Goal: Share content

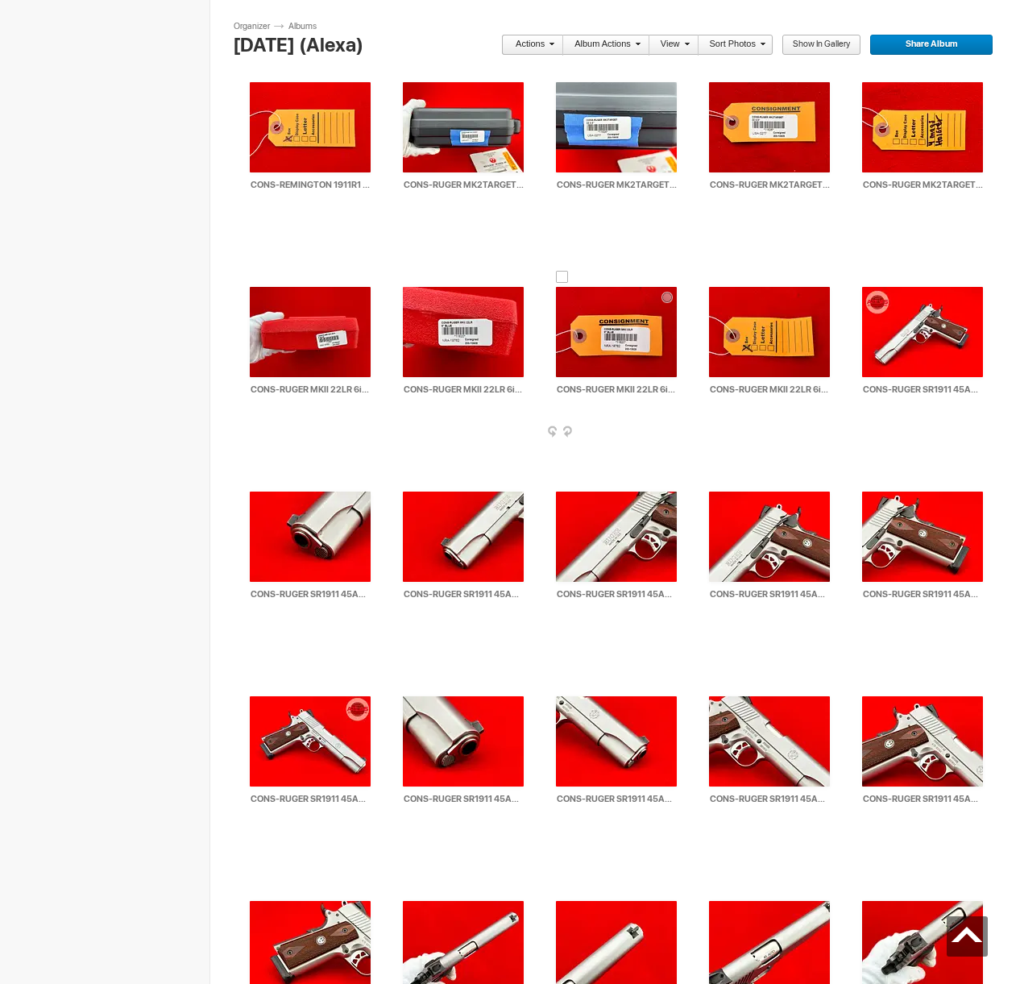
scroll to position [24092, 0]
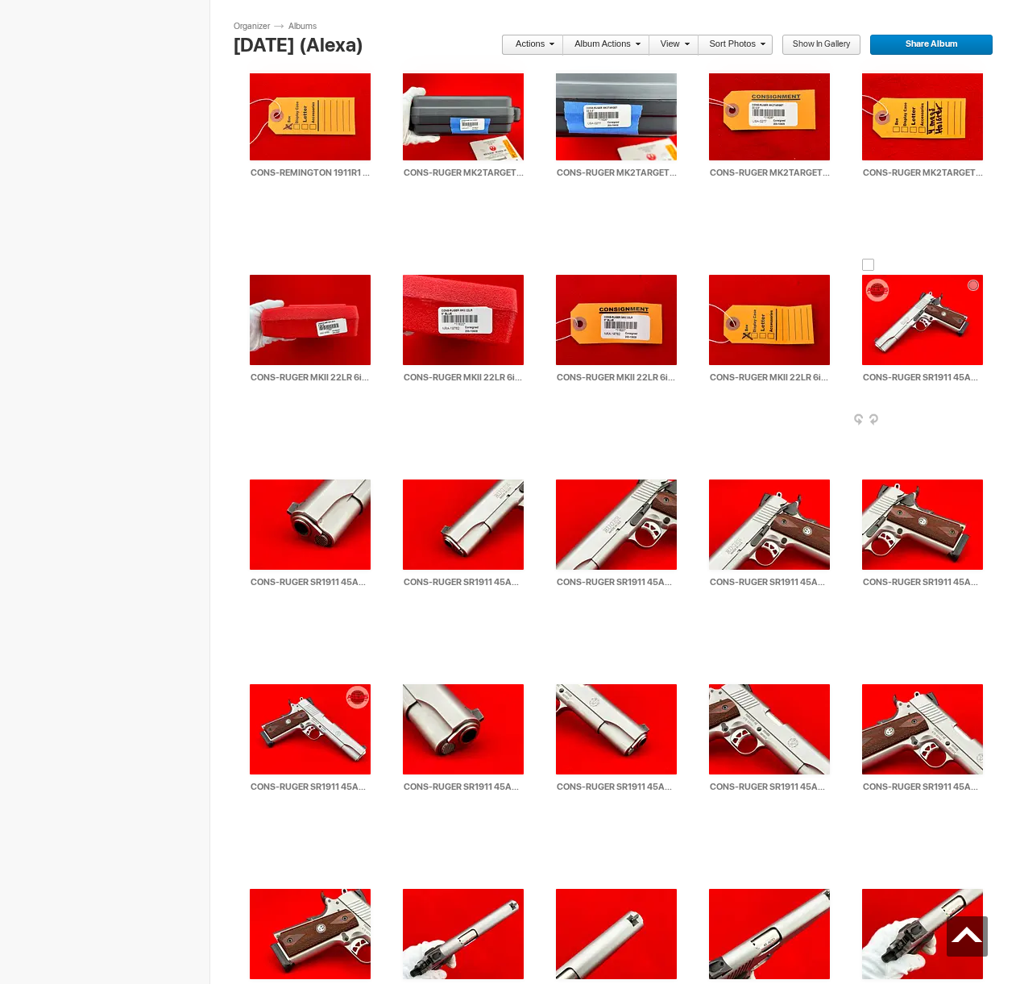
click at [871, 265] on div at bounding box center [868, 265] width 13 height 13
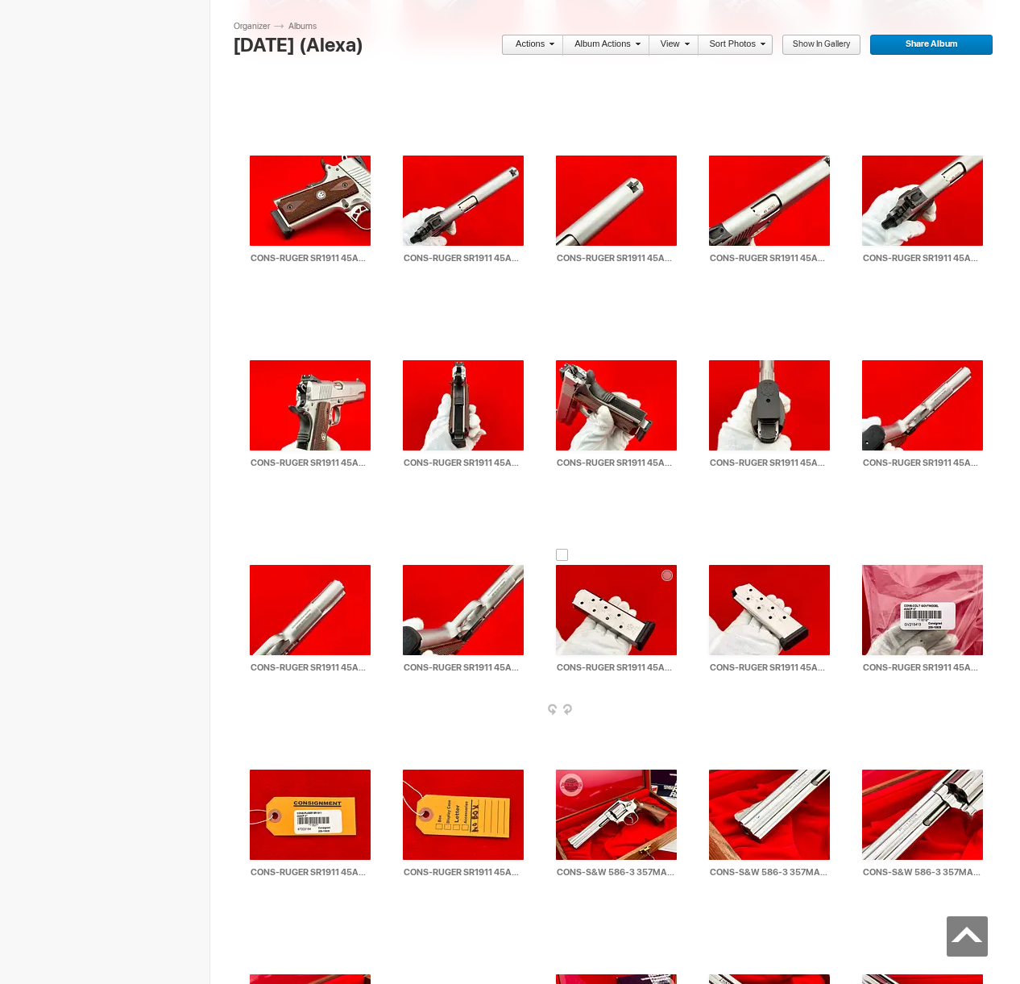
scroll to position [24886, 0]
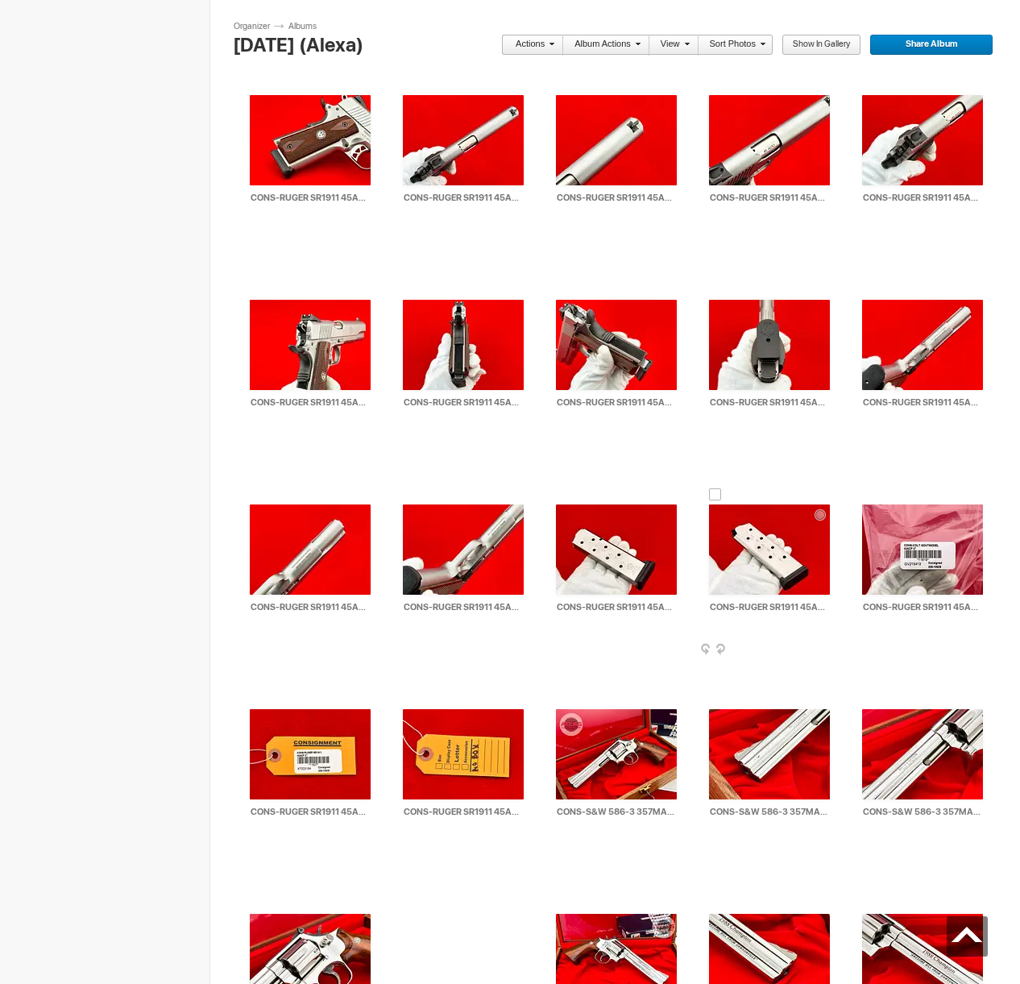
click at [718, 494] on div at bounding box center [715, 494] width 13 height 13
click at [532, 44] on link "Actions" at bounding box center [527, 45] width 53 height 21
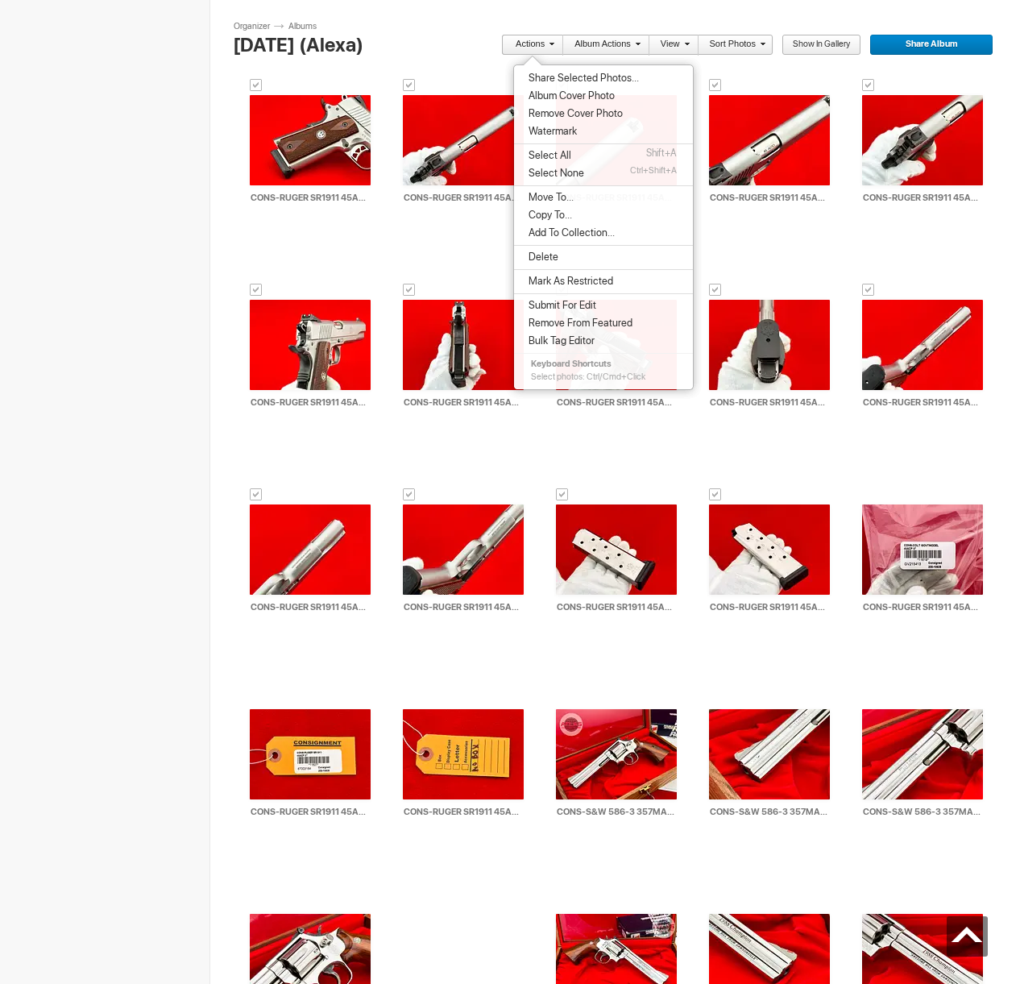
click at [547, 74] on span "Share Selected Photos..." at bounding box center [581, 78] width 115 height 13
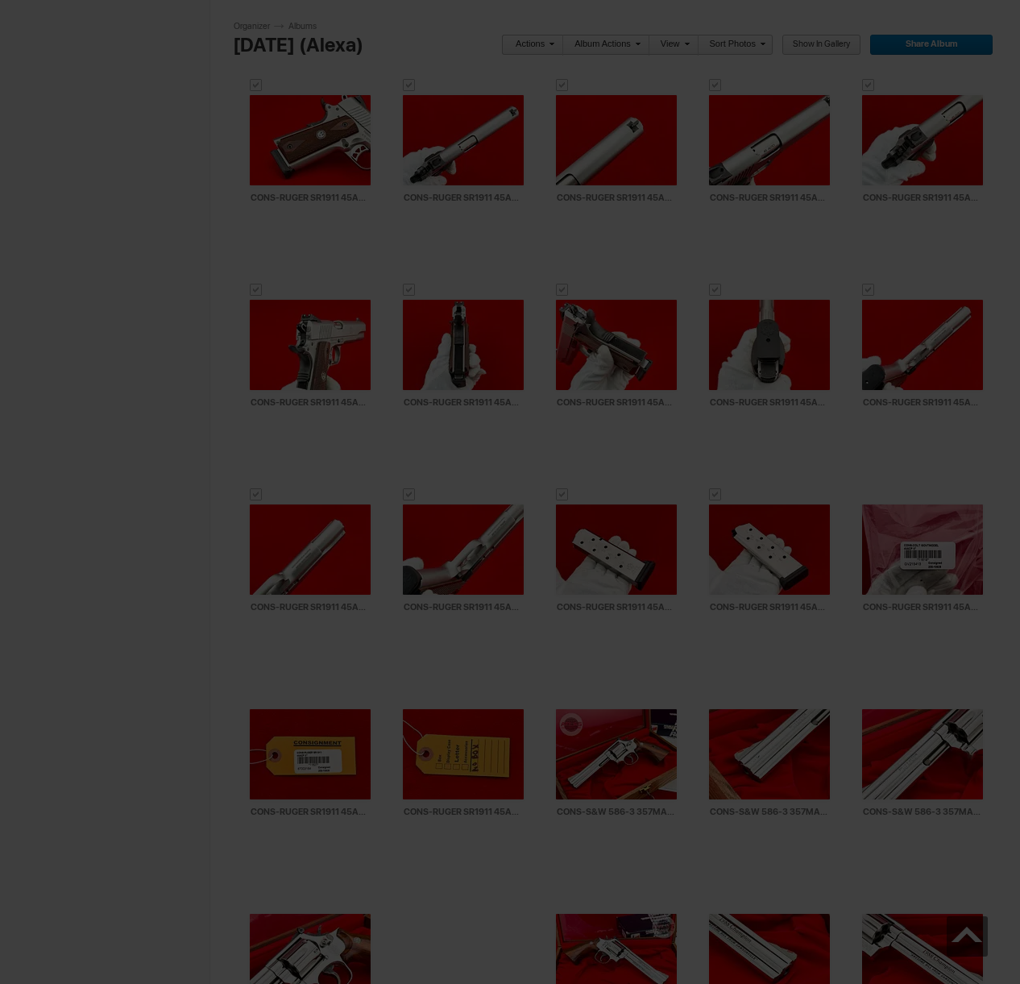
type textarea "<!-- [DOMAIN_NAME] image hosting. HTML Bulk Share code Starts Here --> <div sty…"
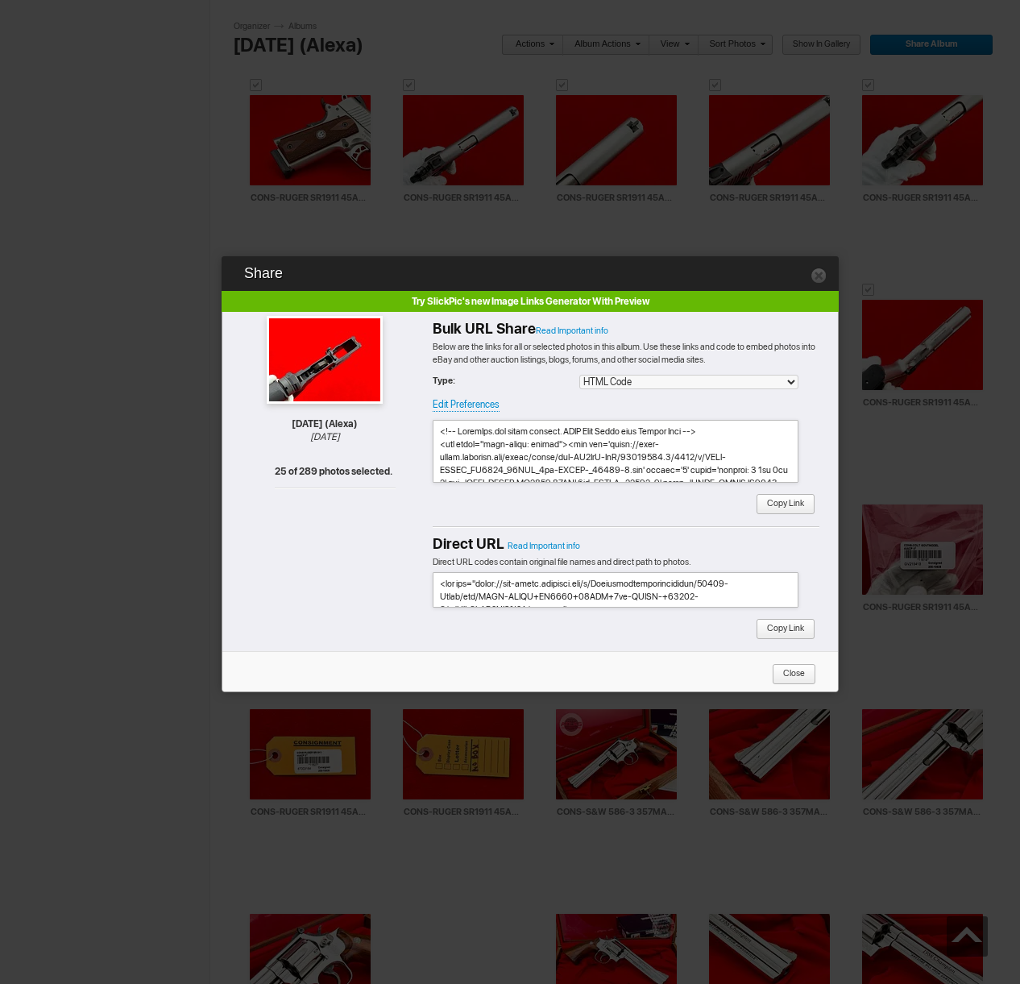
click at [787, 499] on span "Copy Link" at bounding box center [780, 504] width 48 height 21
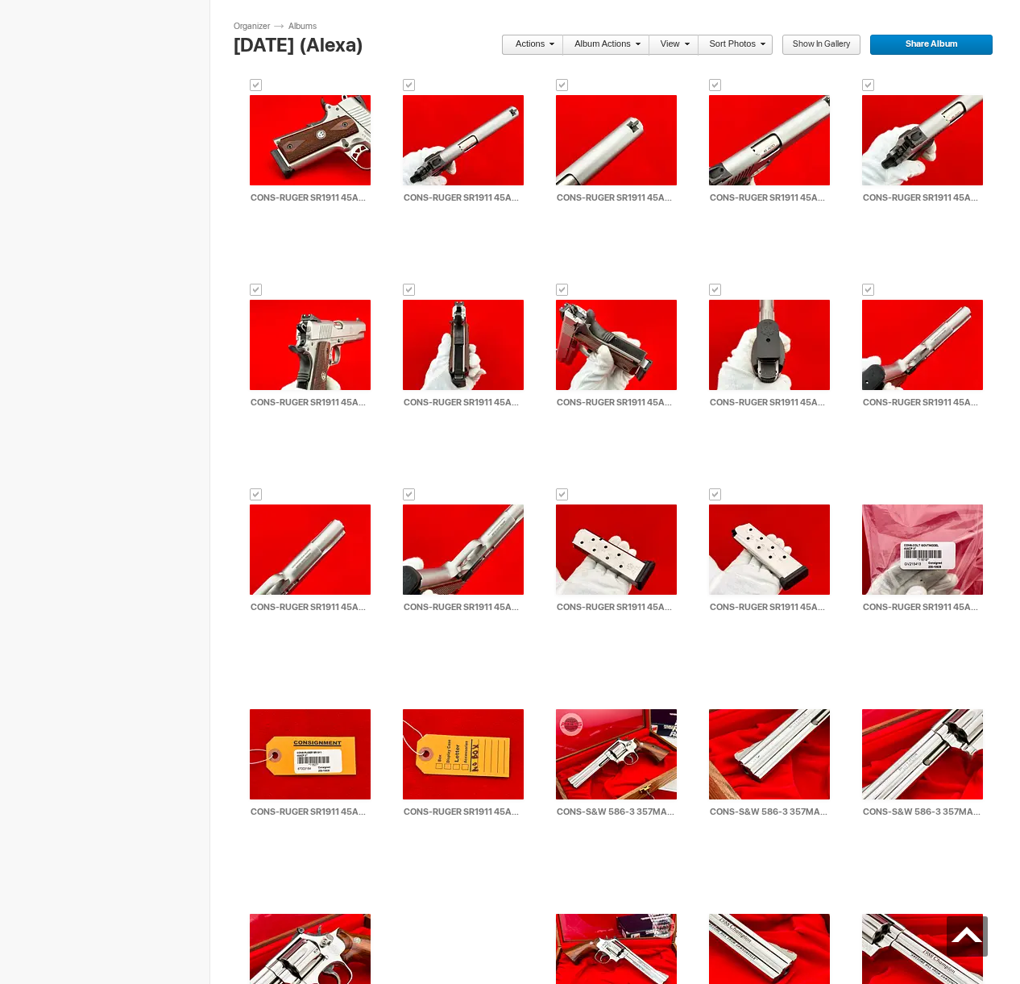
click at [540, 44] on link "Actions" at bounding box center [527, 45] width 53 height 21
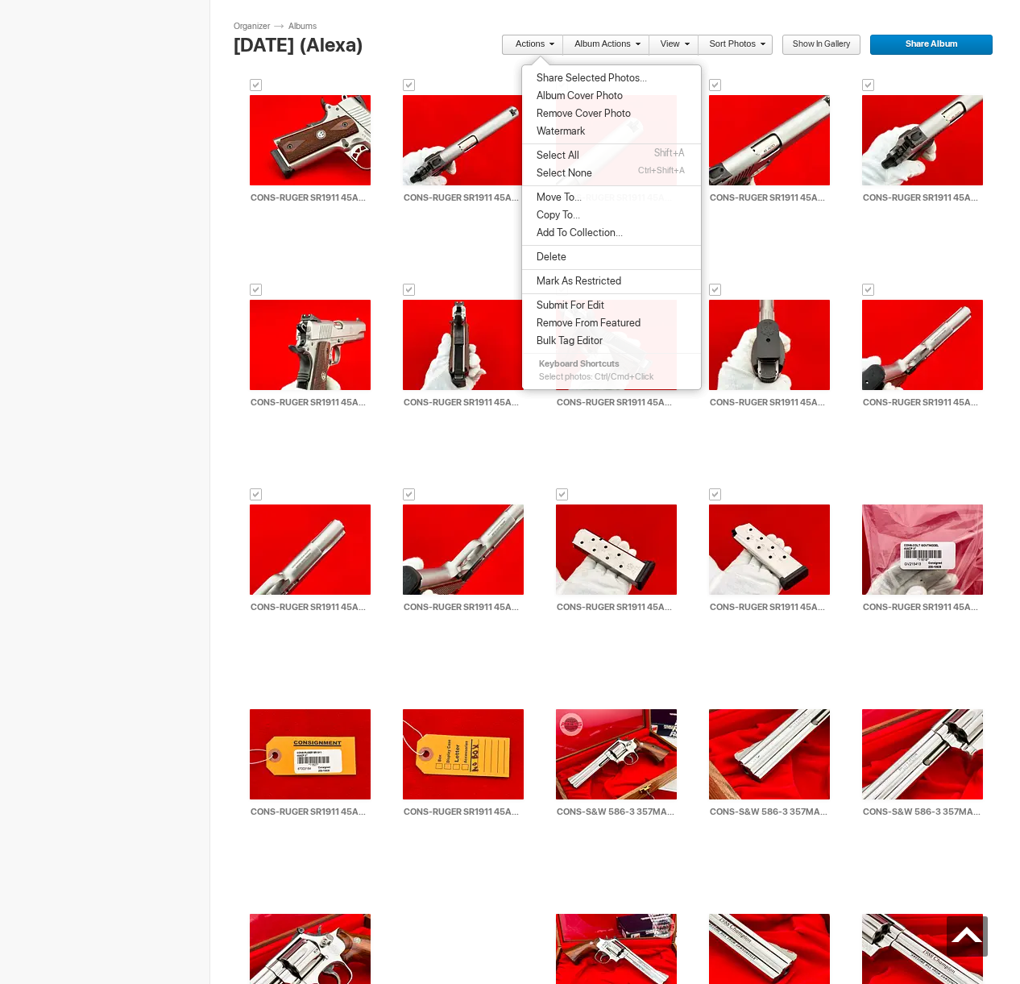
click at [561, 200] on span "Move To..." at bounding box center [557, 197] width 50 height 13
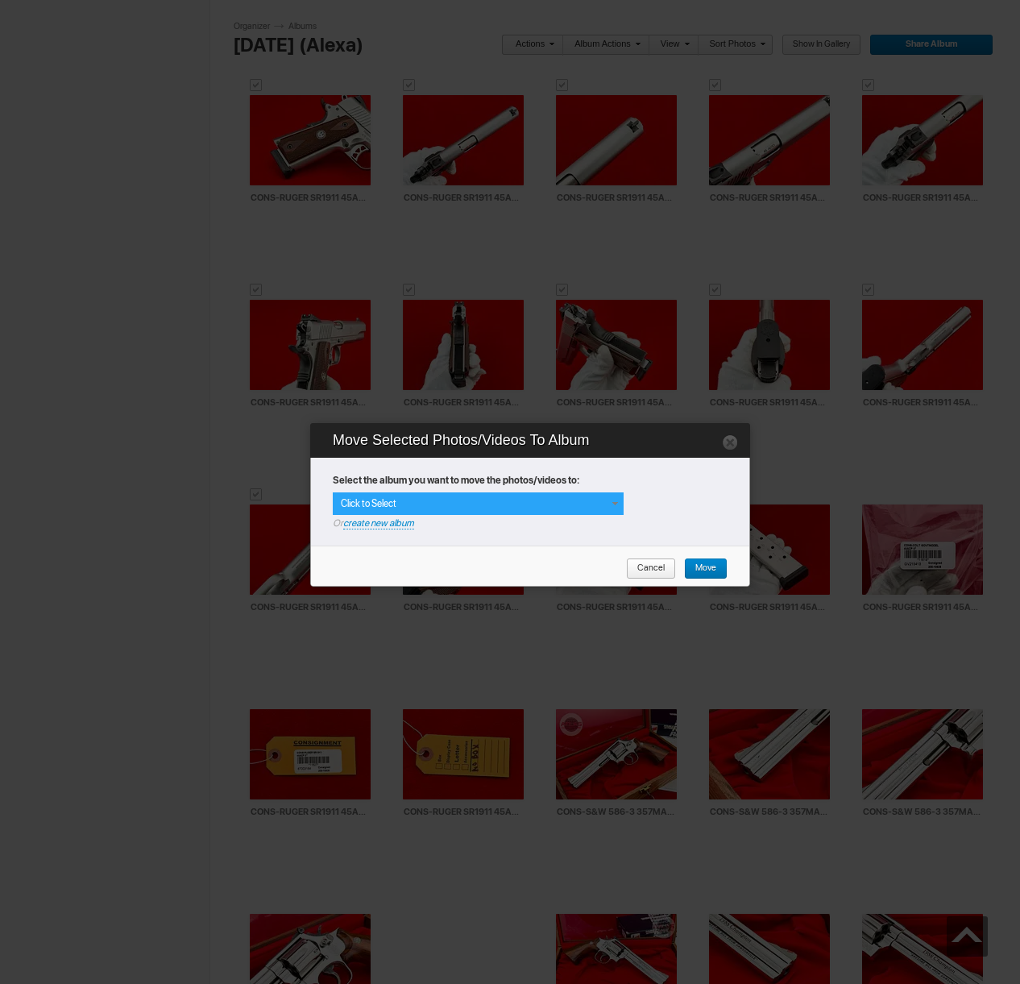
drag, startPoint x: 606, startPoint y: 507, endPoint x: 555, endPoint y: 551, distance: 67.5
click at [606, 507] on div "Click to Select" at bounding box center [478, 503] width 291 height 23
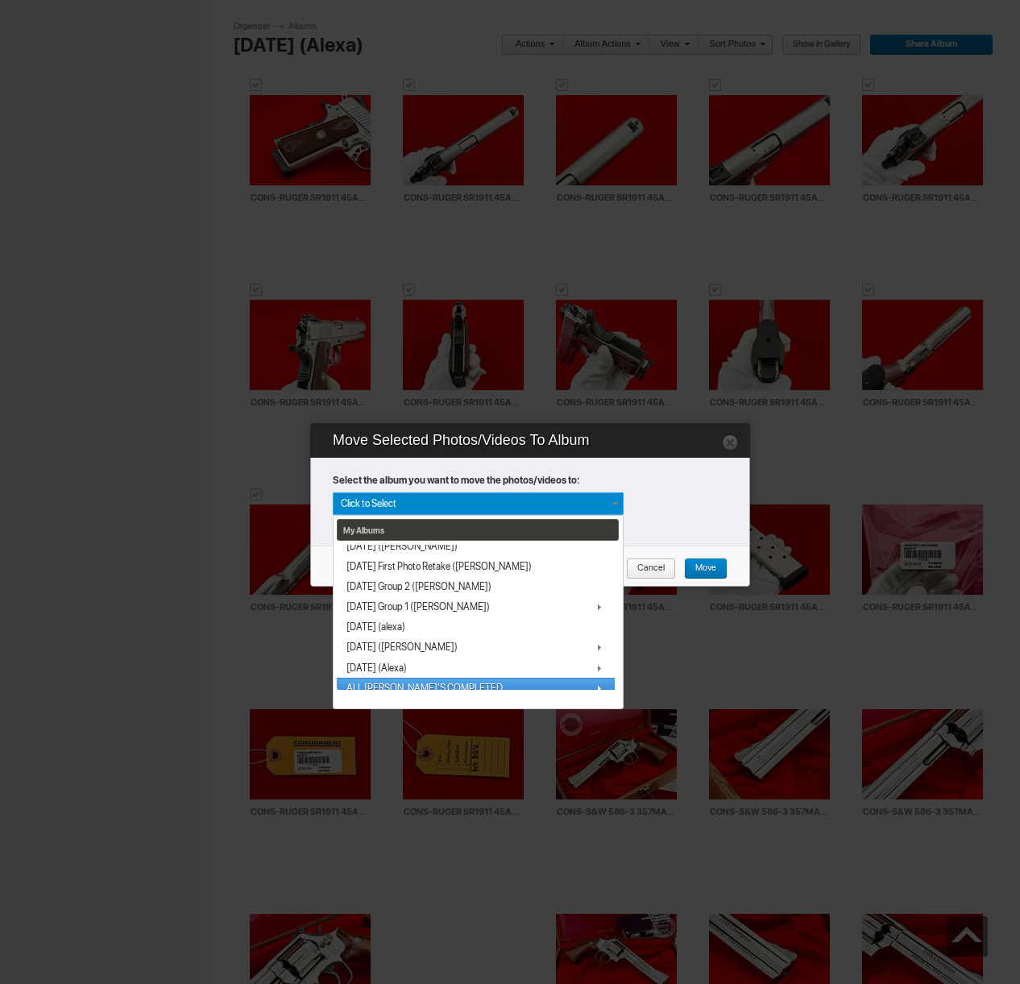
scroll to position [61, 0]
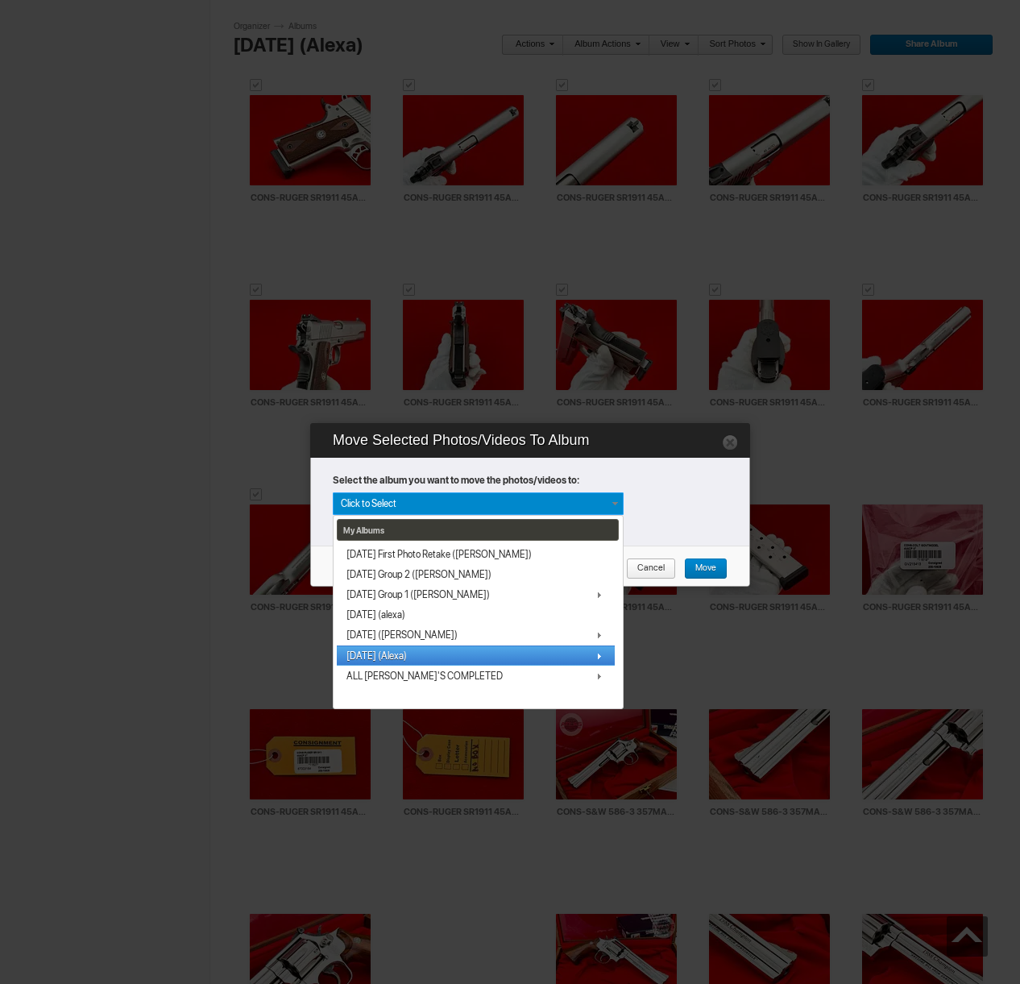
click at [399, 660] on span "[DATE] (Alexa)" at bounding box center [377, 656] width 60 height 13
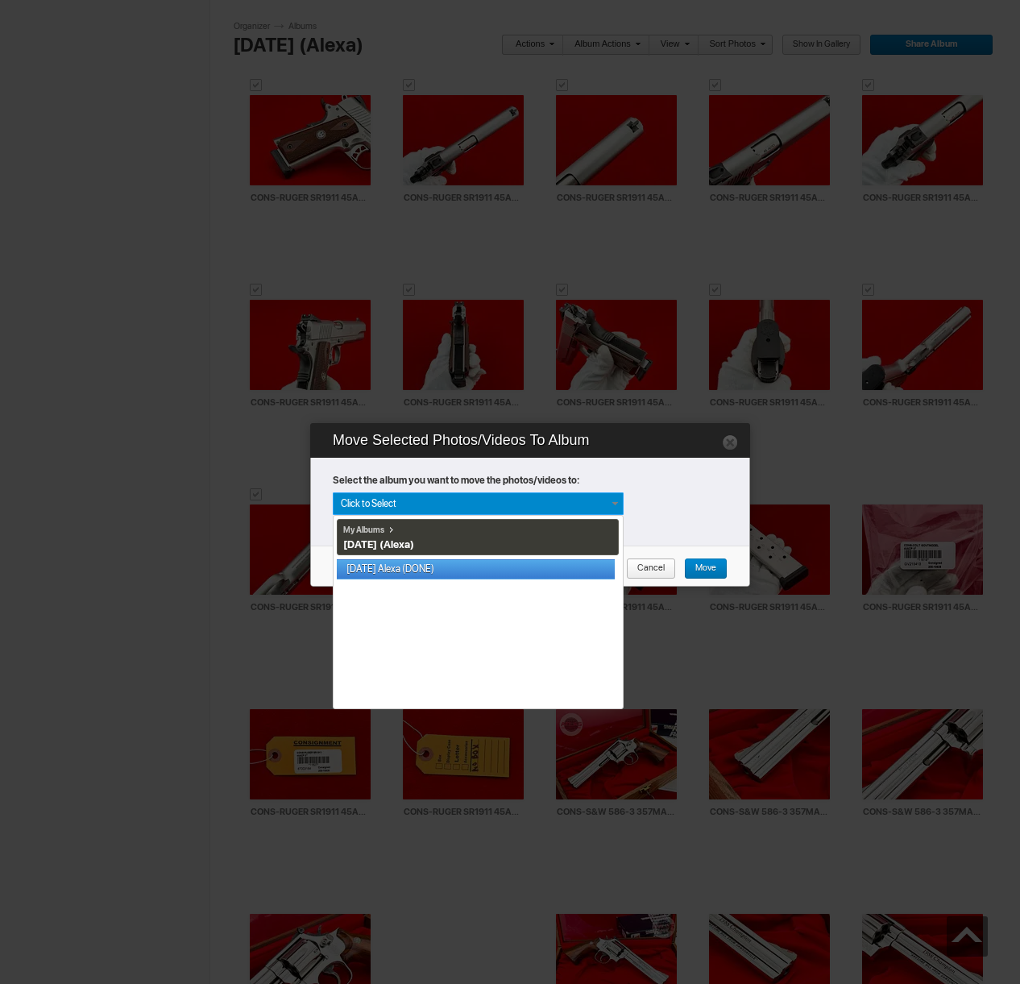
click at [405, 563] on link "[DATE] Alexa (DONE)" at bounding box center [476, 569] width 278 height 20
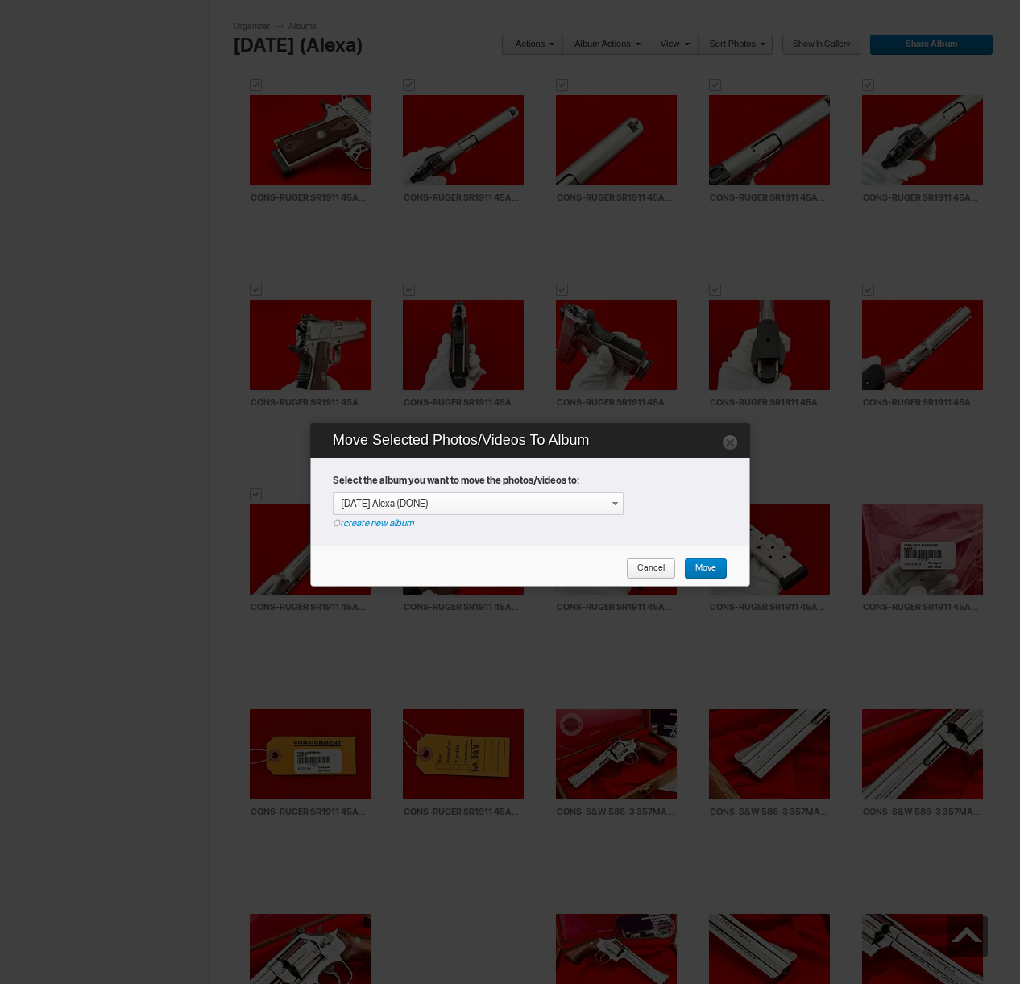
click at [700, 567] on span "Move" at bounding box center [700, 569] width 32 height 21
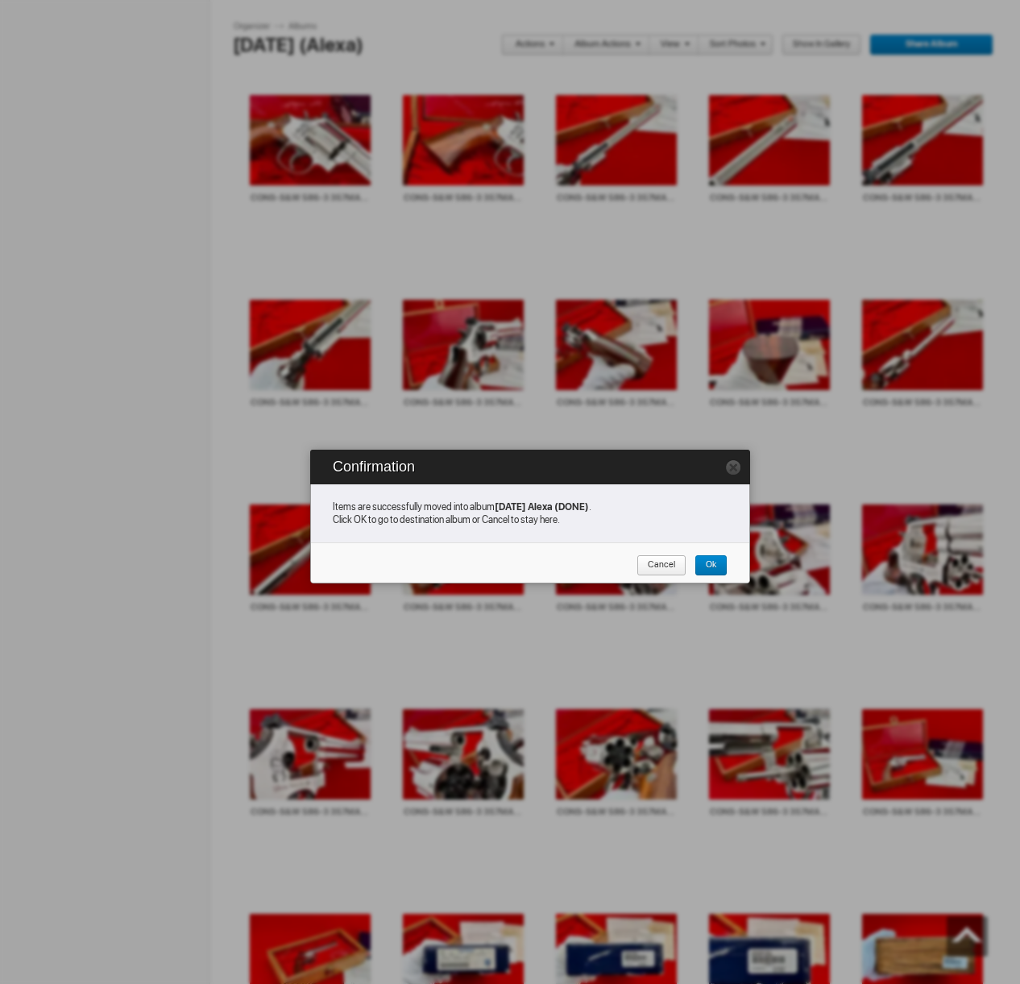
click at [657, 567] on span "Cancel" at bounding box center [656, 565] width 39 height 21
